Goal: Find specific page/section: Find specific page/section

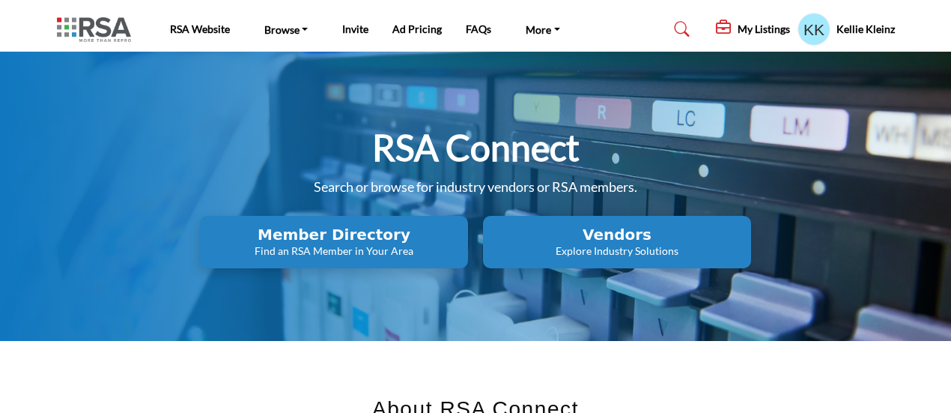
click at [362, 246] on p "Find an RSA Member in Your Area" at bounding box center [333, 250] width 259 height 15
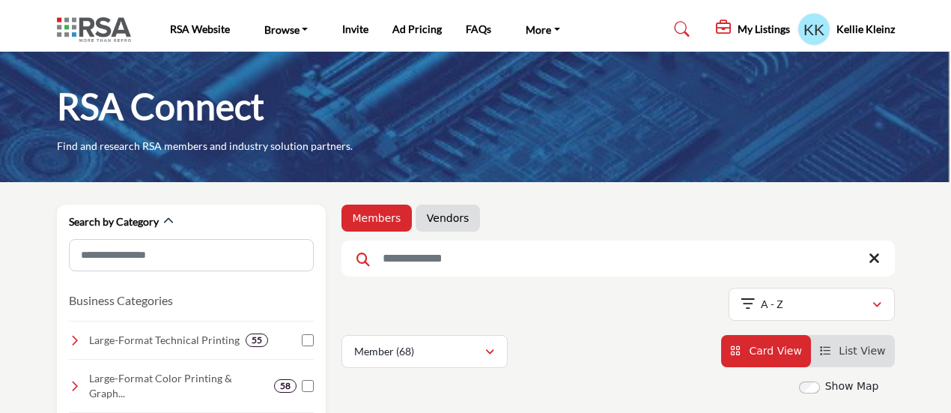
click at [415, 256] on input "Search Keyword" at bounding box center [617, 258] width 553 height 36
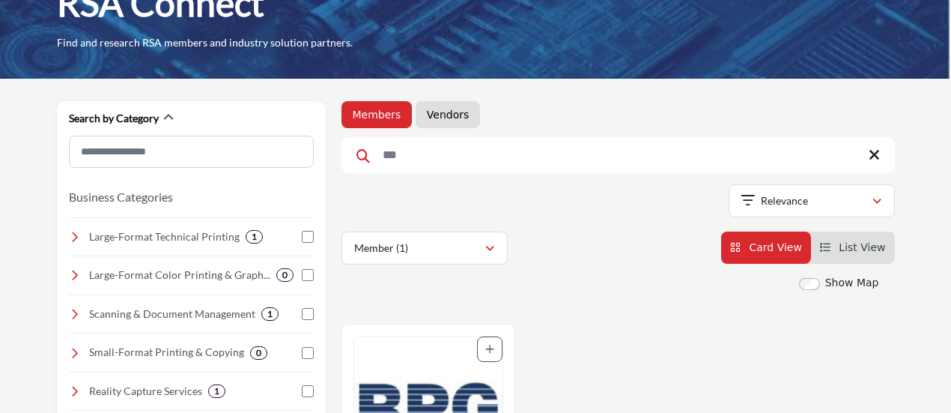
scroll to position [150, 0]
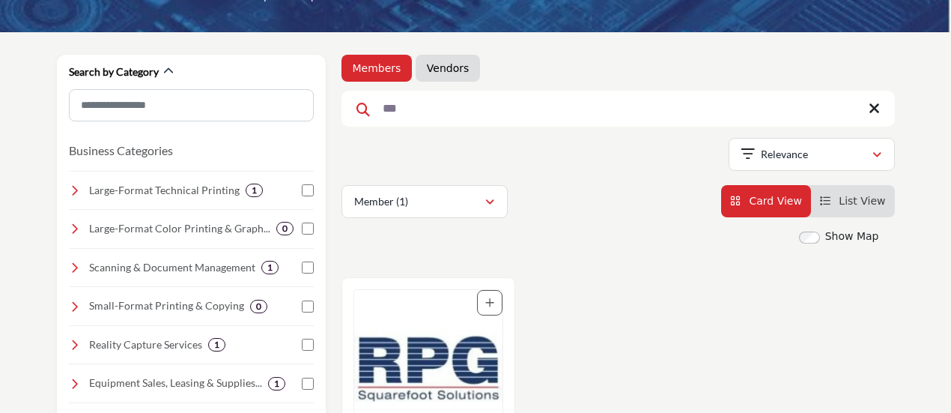
type input "***"
click at [451, 351] on img "Open Listing in new tab" at bounding box center [428, 368] width 148 height 157
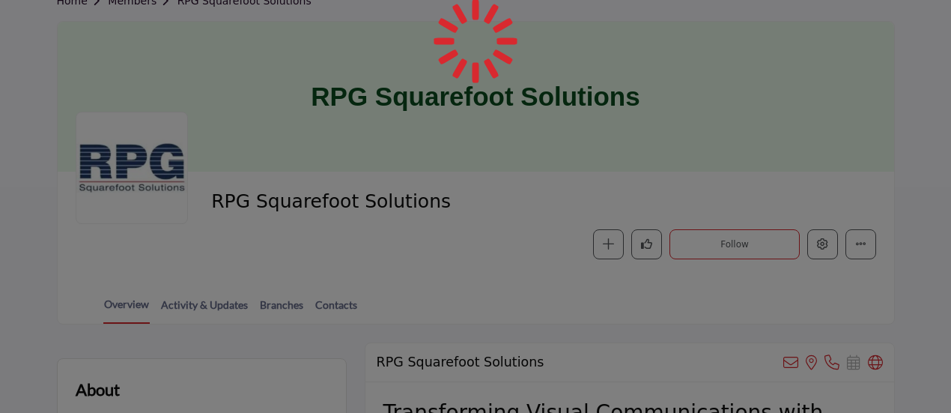
scroll to position [75, 0]
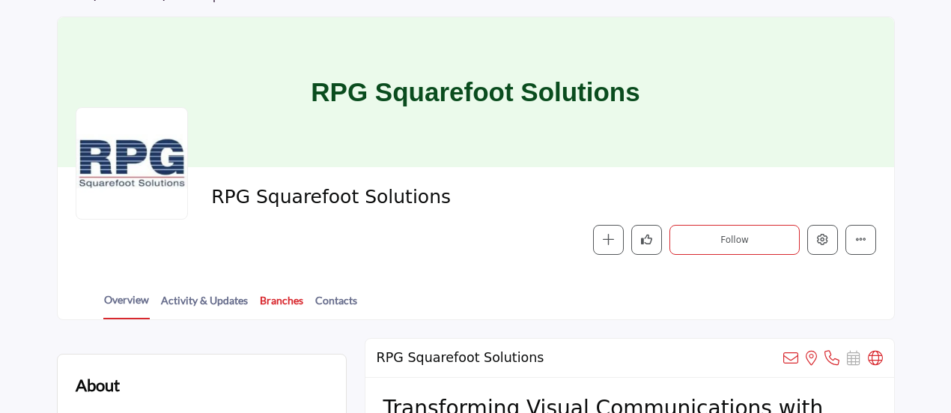
click at [292, 297] on link "Branches" at bounding box center [281, 305] width 45 height 26
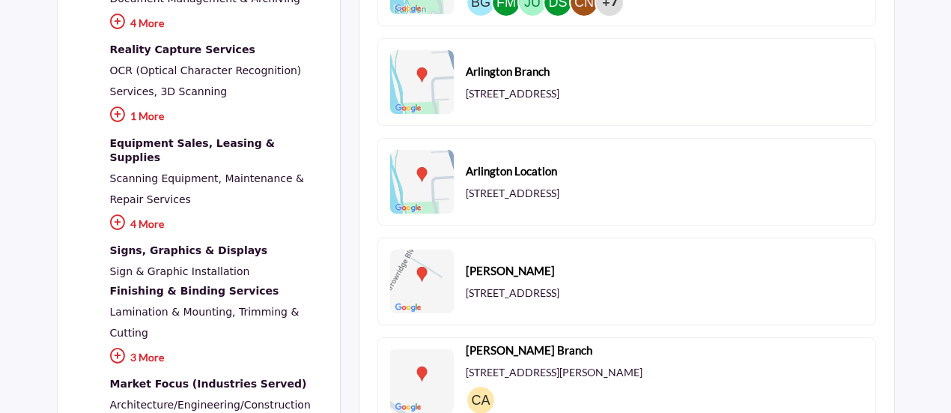
scroll to position [749, 0]
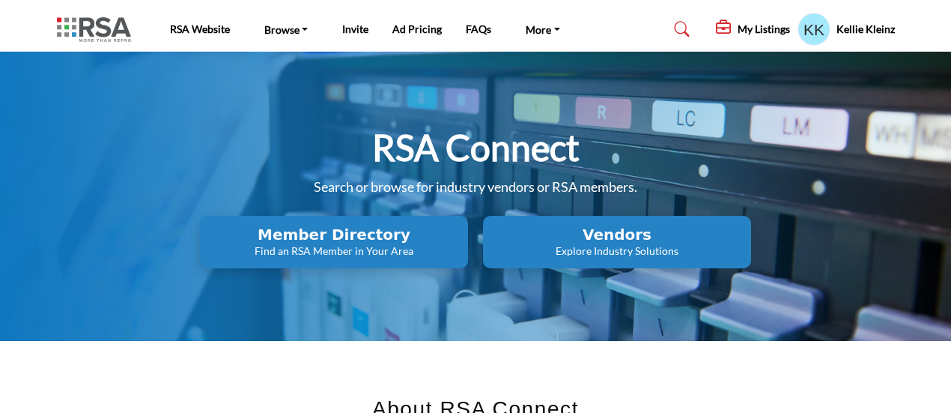
click at [362, 240] on h2 "Member Directory" at bounding box center [333, 234] width 259 height 18
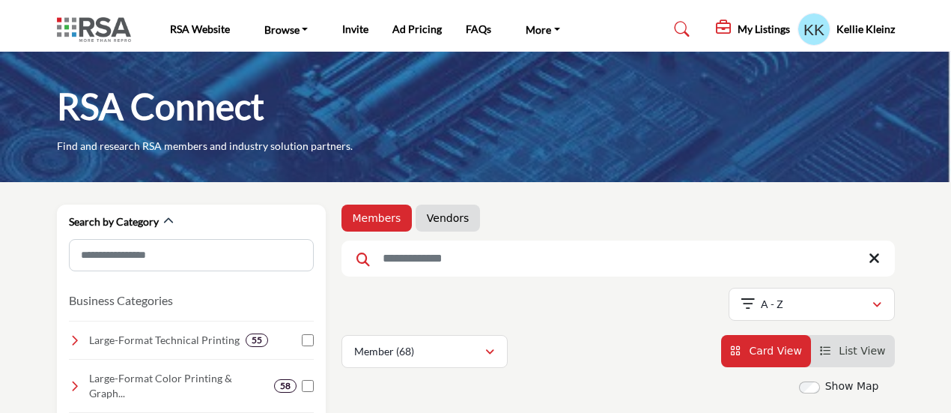
click at [380, 247] on input "Search Keyword" at bounding box center [617, 258] width 553 height 36
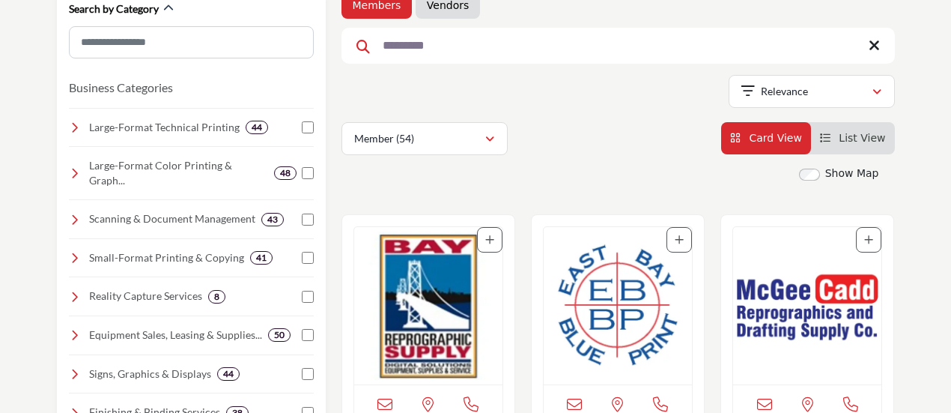
scroll to position [225, 0]
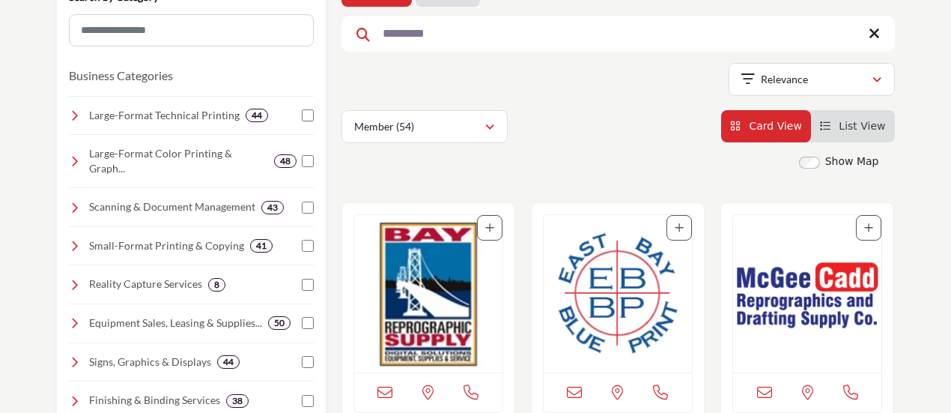
type input "*********"
click at [415, 313] on img "Open Listing in new tab" at bounding box center [428, 293] width 148 height 157
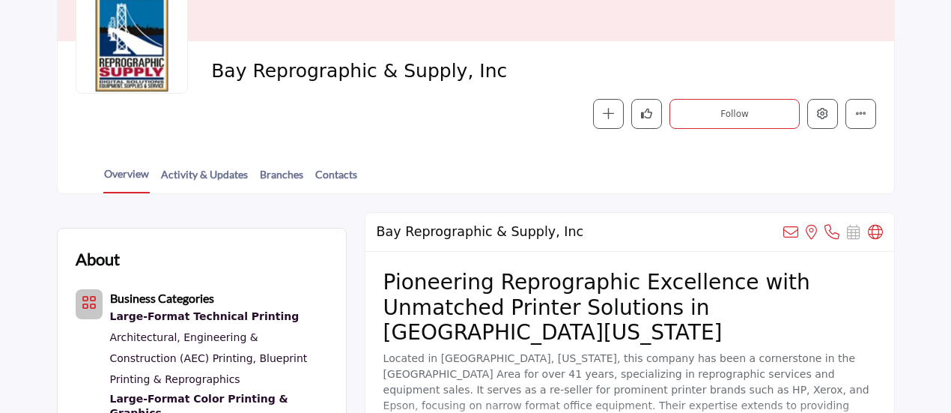
scroll to position [225, 0]
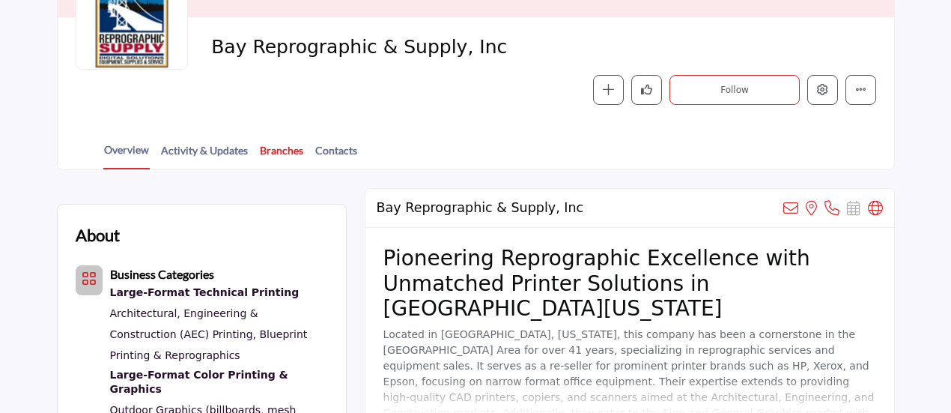
click at [276, 151] on link "Branches" at bounding box center [281, 155] width 45 height 26
